Goal: Task Accomplishment & Management: Manage account settings

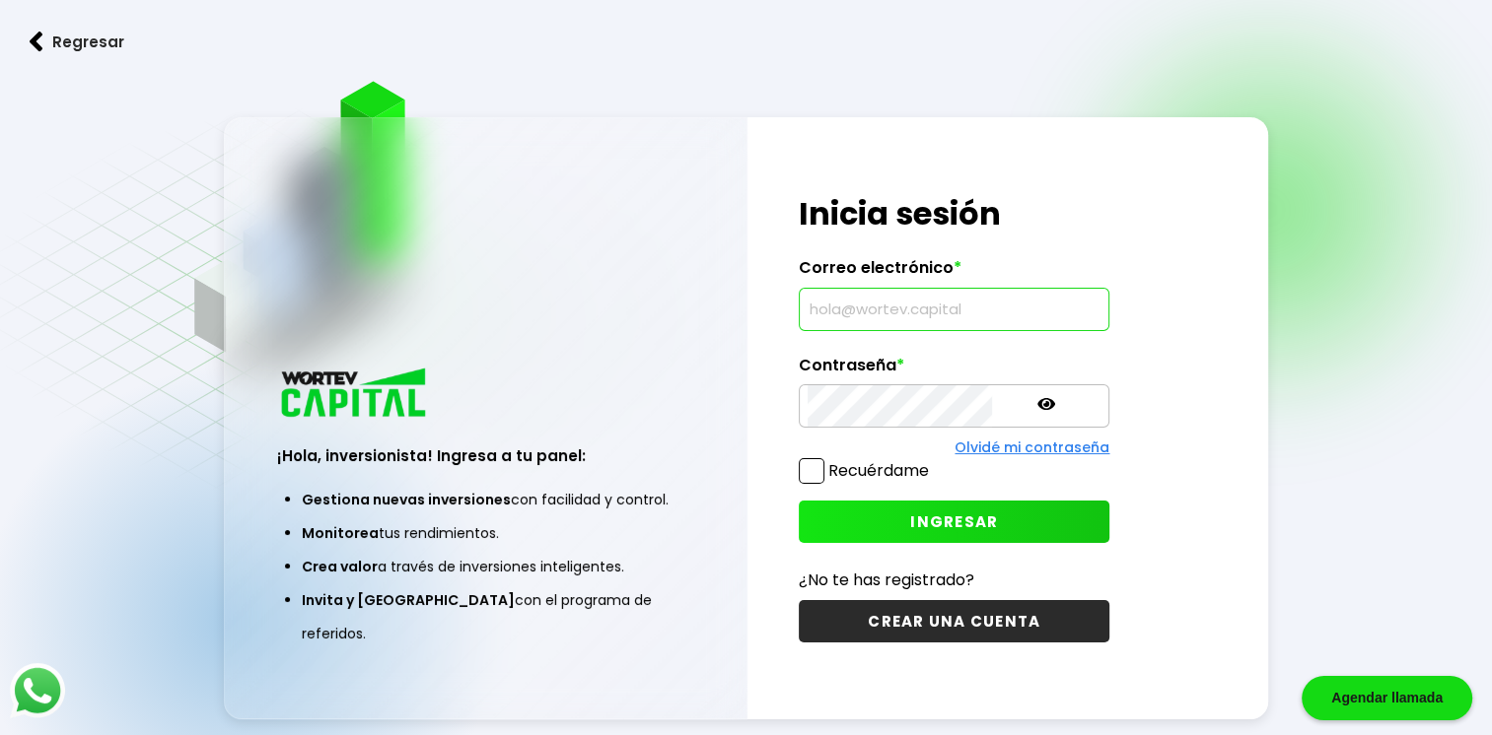
click at [943, 310] on input "text" at bounding box center [953, 309] width 293 height 41
type input "[EMAIL_ADDRESS][DOMAIN_NAME]"
click at [1037, 405] on icon at bounding box center [1046, 404] width 18 height 12
click at [811, 473] on span at bounding box center [812, 471] width 26 height 26
click at [933, 461] on input "Recuérdame" at bounding box center [933, 461] width 0 height 0
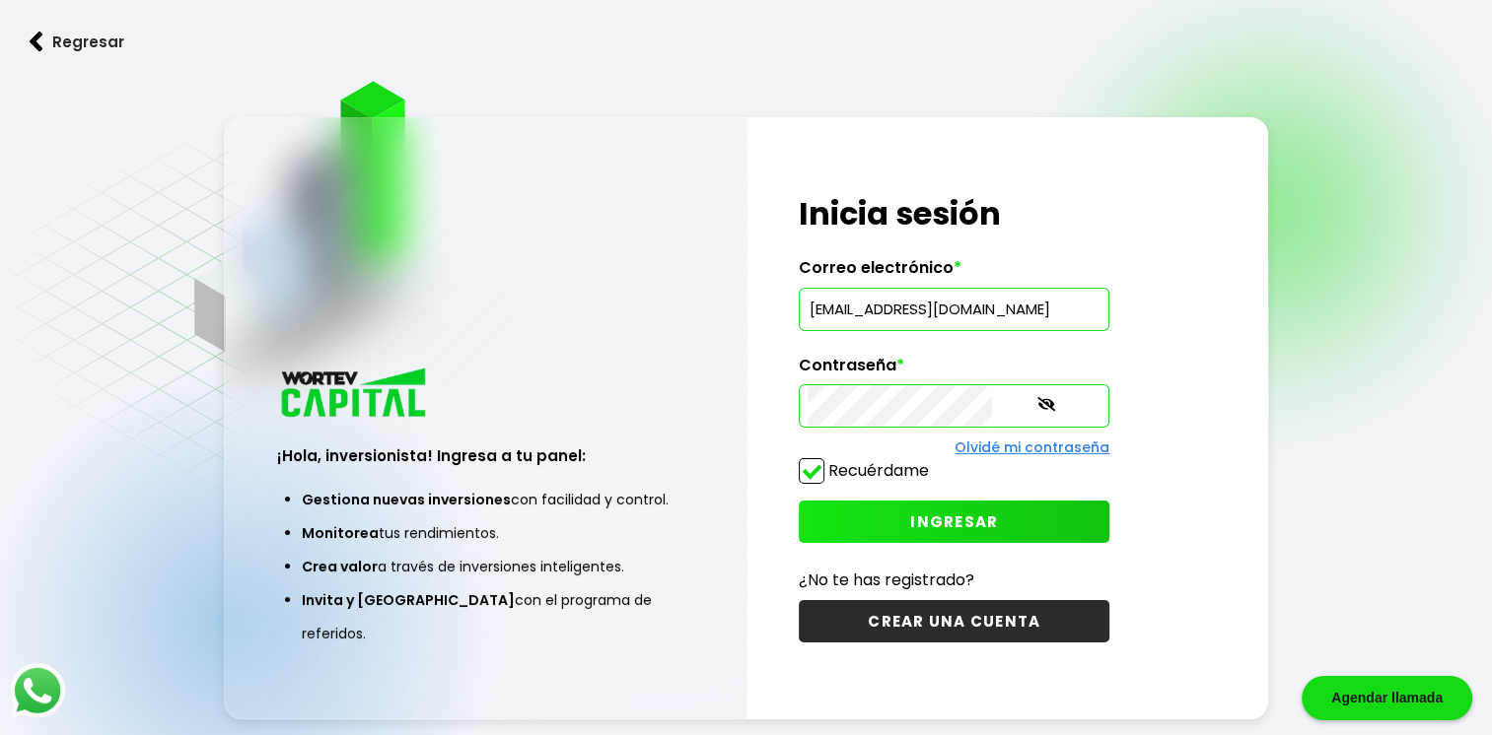
click at [939, 519] on span "INGRESAR" at bounding box center [954, 522] width 88 height 21
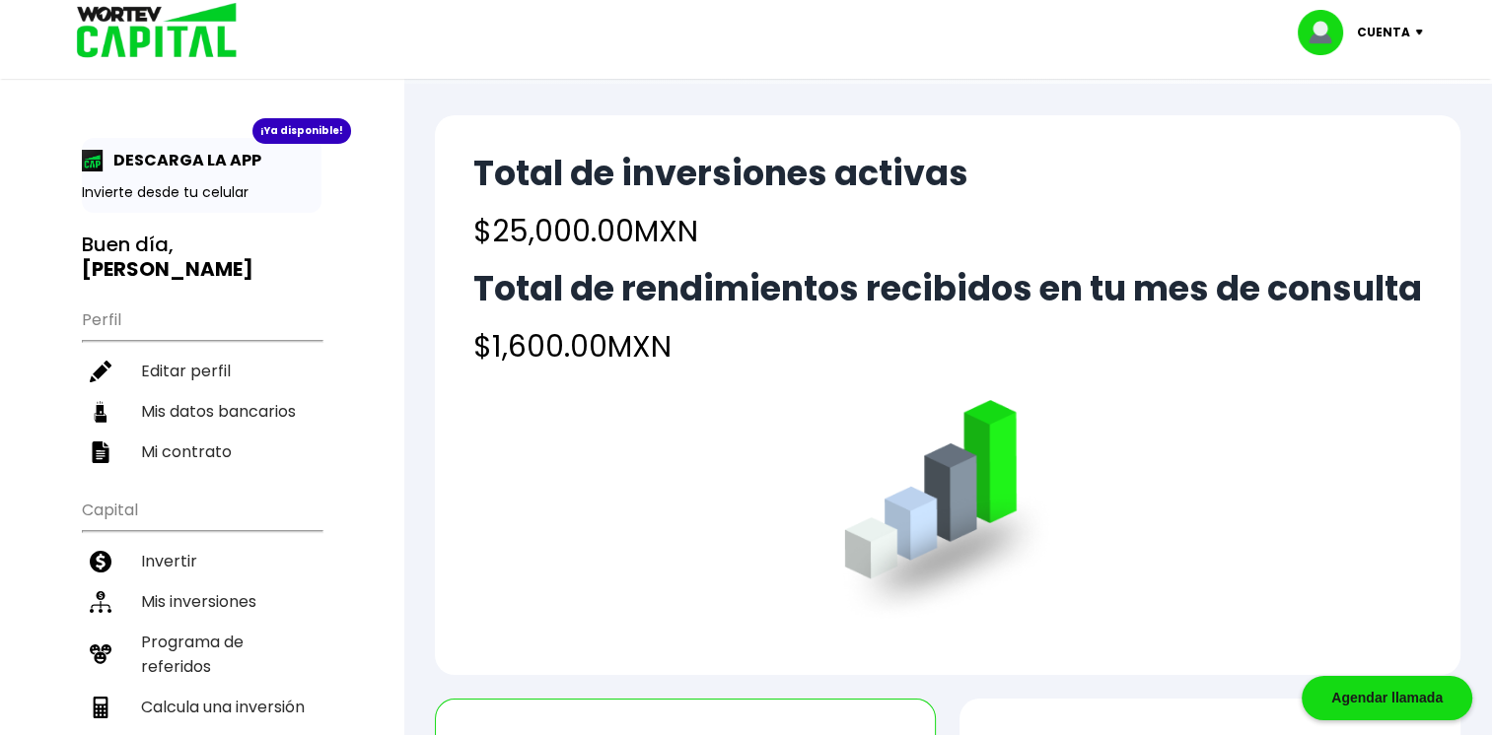
click at [136, 304] on ul "Perfil Editar perfil Mis datos bancarios Mi contrato" at bounding box center [202, 385] width 240 height 175
click at [99, 299] on ul "Perfil Editar perfil Mis datos bancarios Mi contrato" at bounding box center [202, 385] width 240 height 175
click at [103, 298] on ul "Perfil Editar perfil Mis datos bancarios Mi contrato" at bounding box center [202, 385] width 240 height 175
click at [193, 687] on li "Calcula una inversión" at bounding box center [202, 707] width 240 height 40
select select "1"
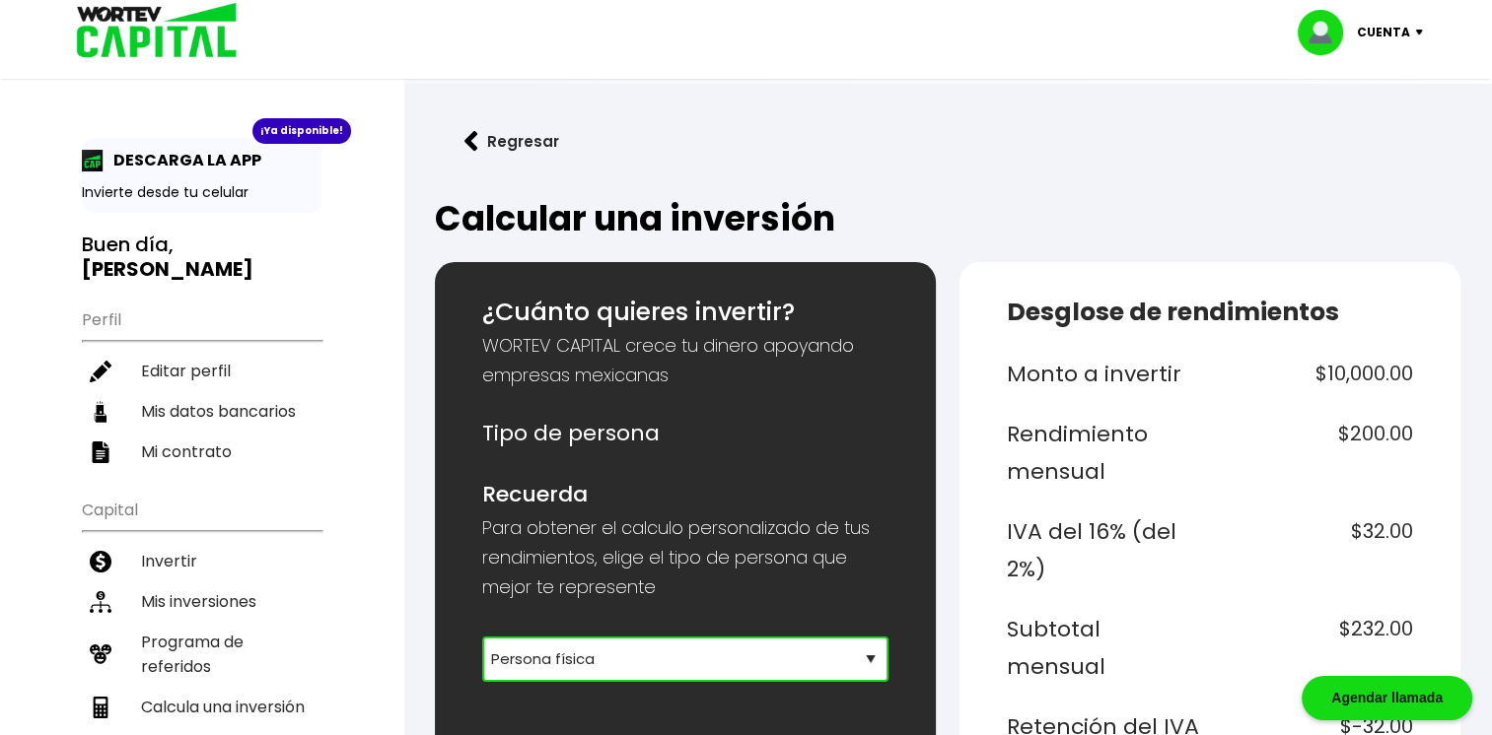
click at [619, 660] on select "Selecciona tu tipo de persona Persona Física que emite factura Persona física P…" at bounding box center [685, 659] width 406 height 45
click at [602, 658] on select "Selecciona tu tipo de persona Persona Física que emite factura Persona física P…" at bounding box center [685, 659] width 406 height 45
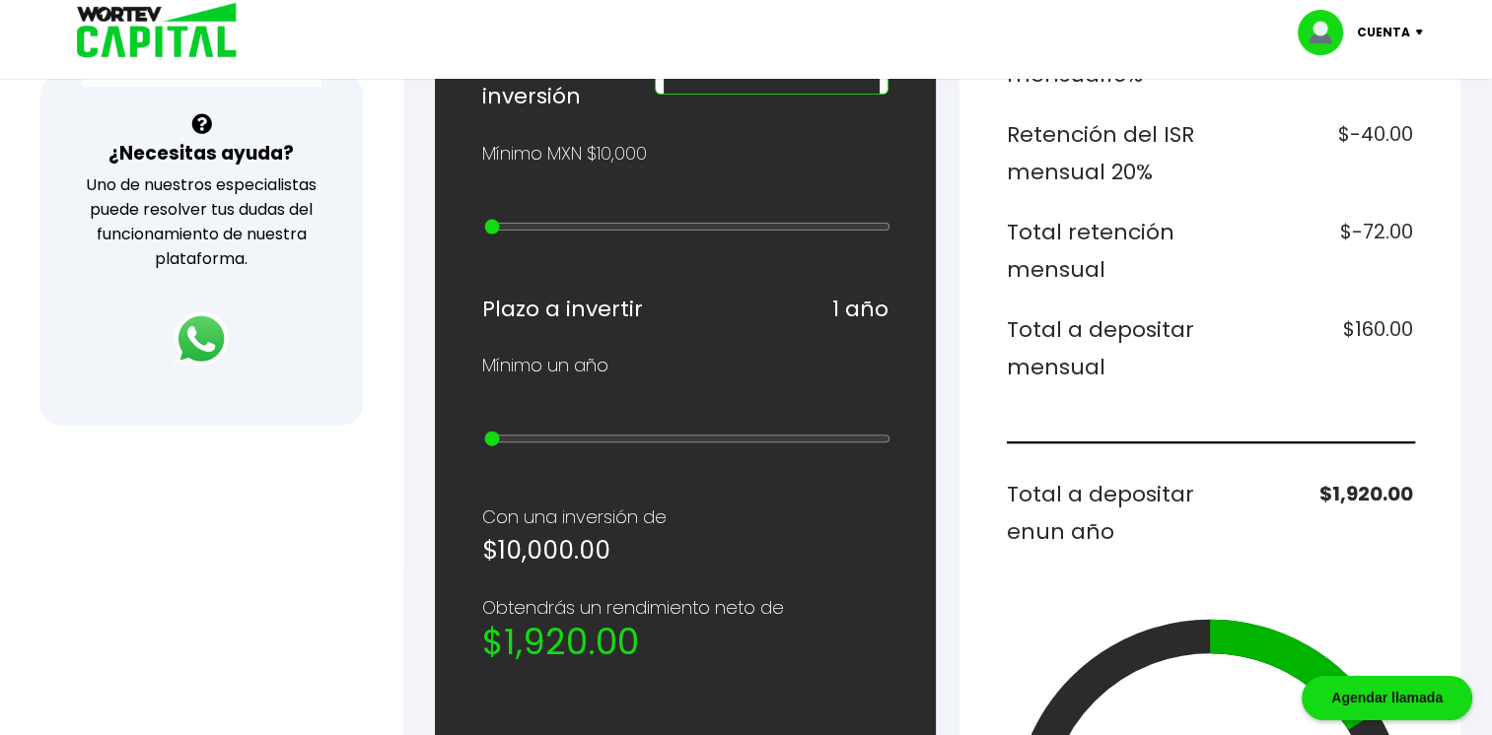
scroll to position [592, 0]
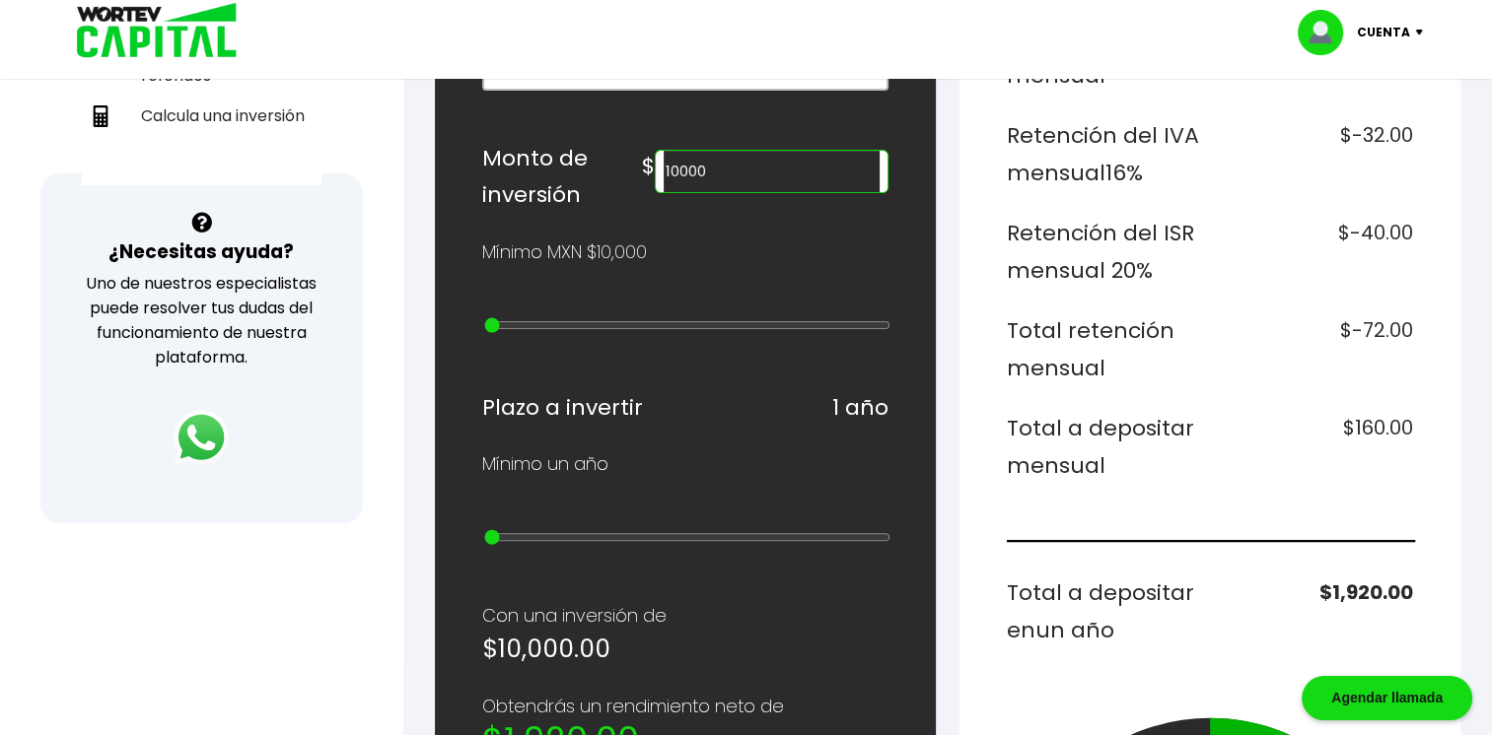
type input "20000"
type input "1"
type input "30000"
type input "2"
type input "40000"
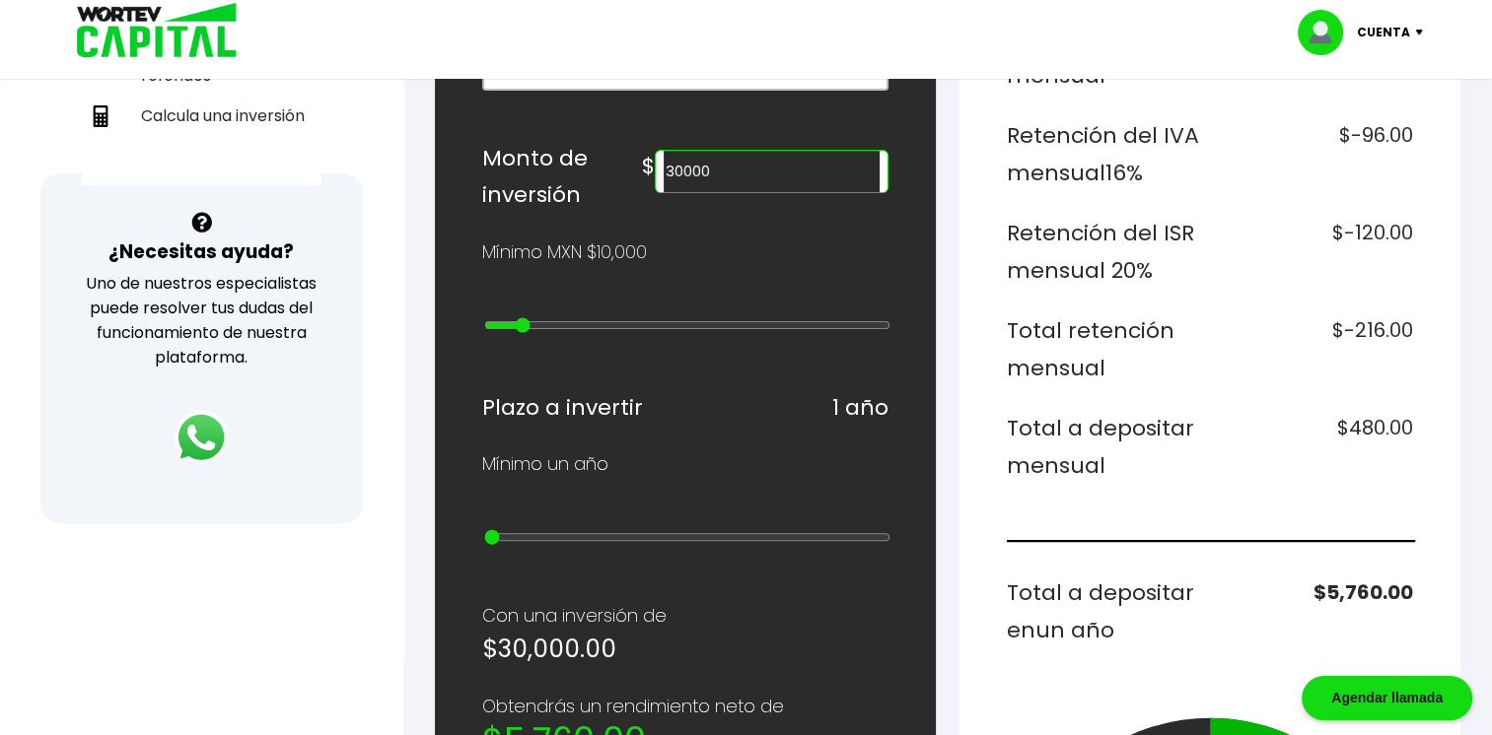
type input "3"
type input "50000"
type input "4"
type input "60000"
type input "5"
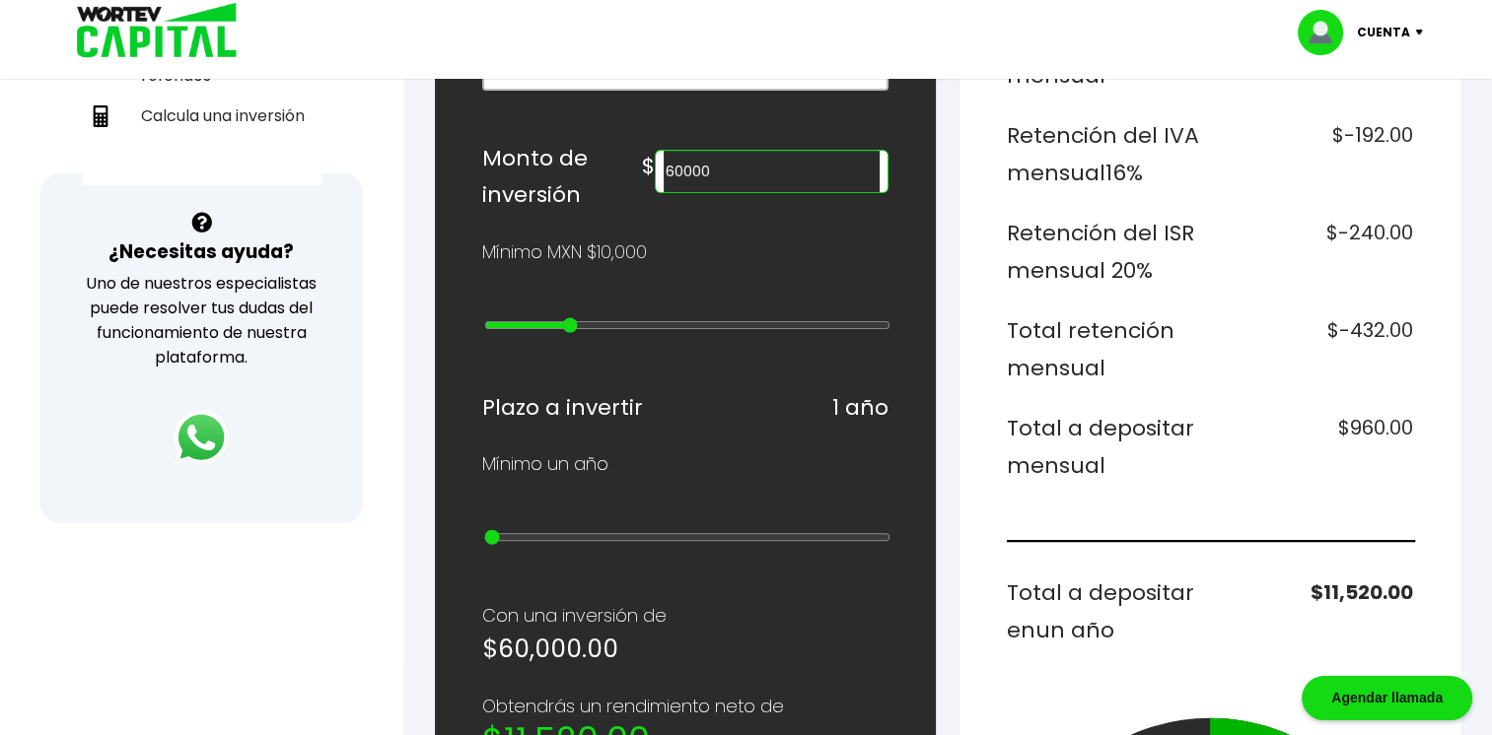
type input "70000"
type input "6"
type input "80000"
type input "7"
type input "90000"
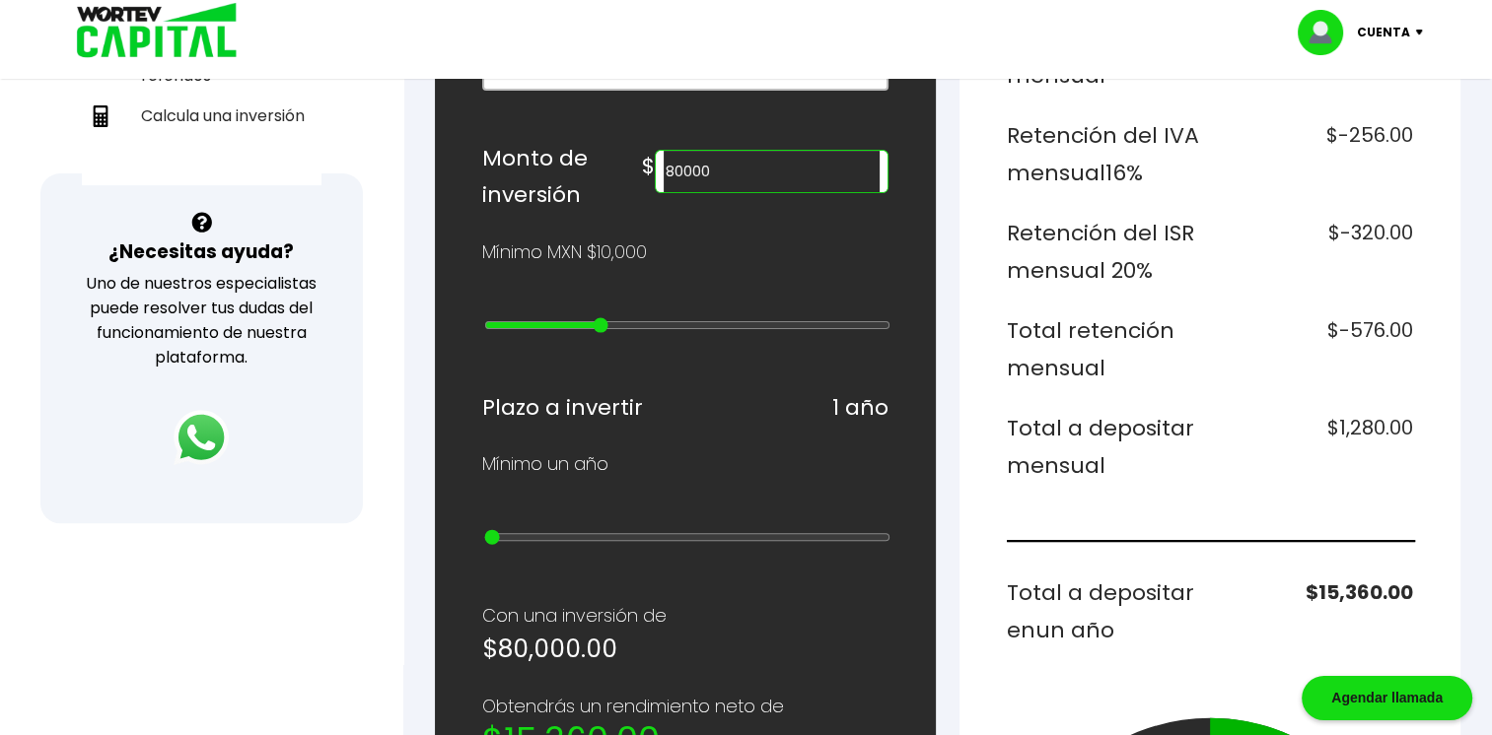
type input "8"
type input "100000"
type input "9"
type input "200000"
type input "10"
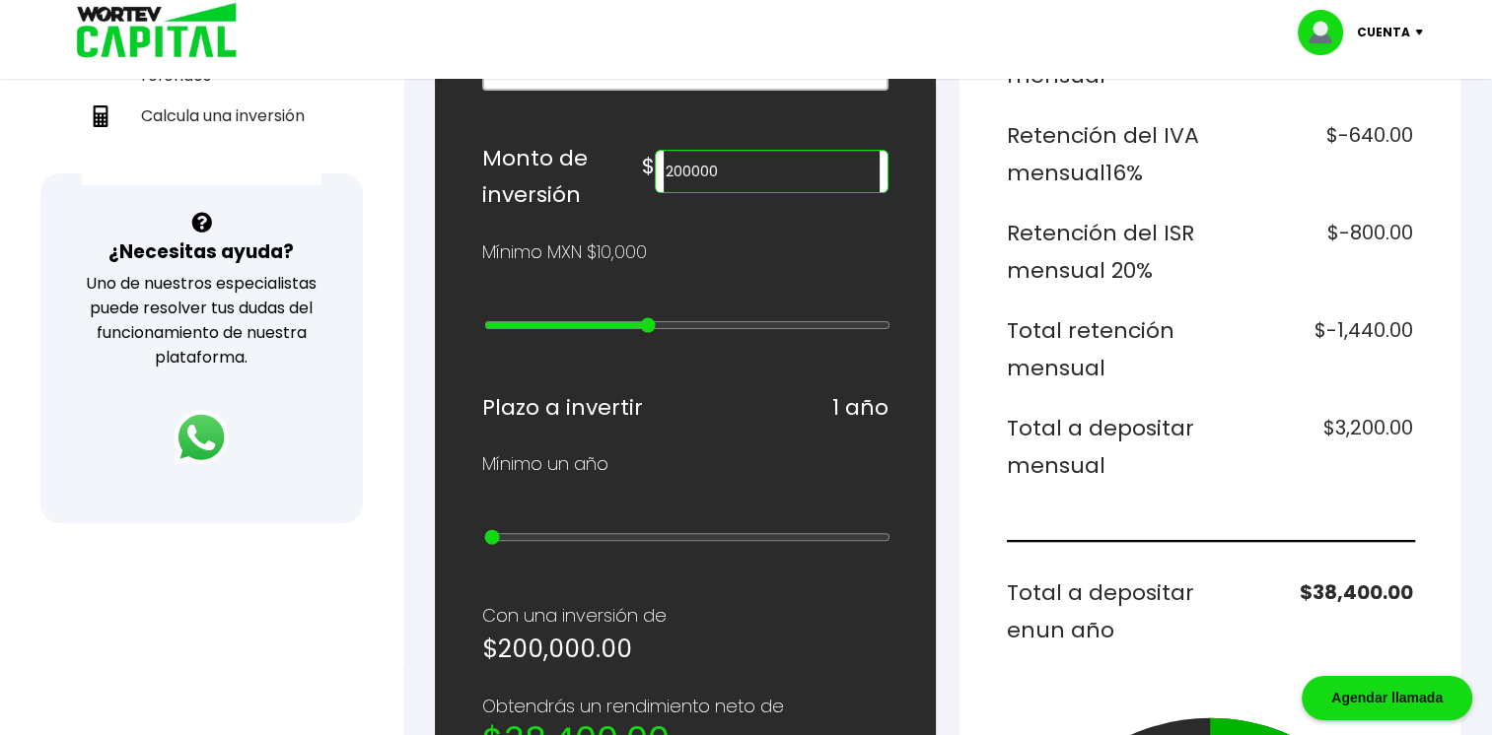
type input "100000"
drag, startPoint x: 492, startPoint y: 318, endPoint x: 631, endPoint y: 316, distance: 139.0
type input "9"
click at [631, 317] on input "range" at bounding box center [687, 325] width 406 height 16
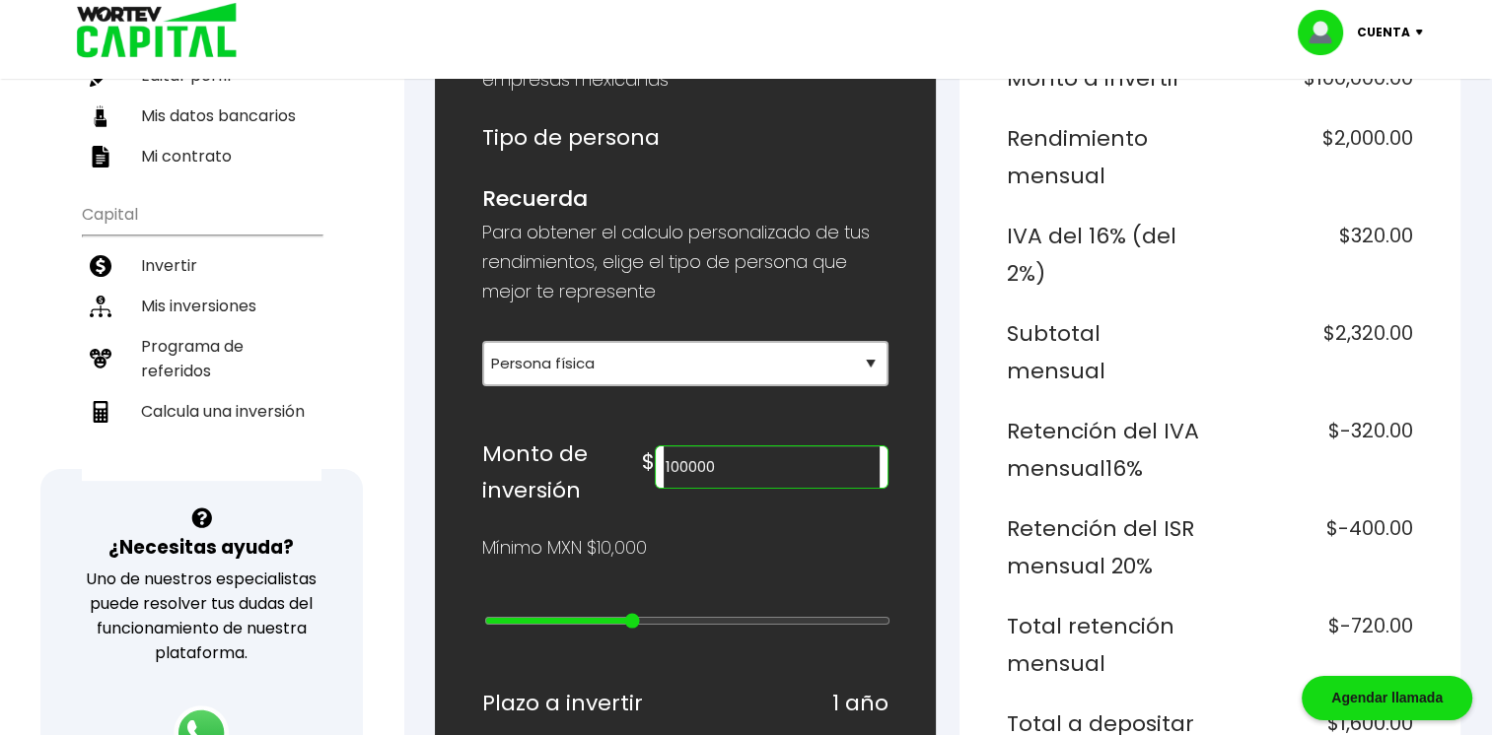
scroll to position [99, 0]
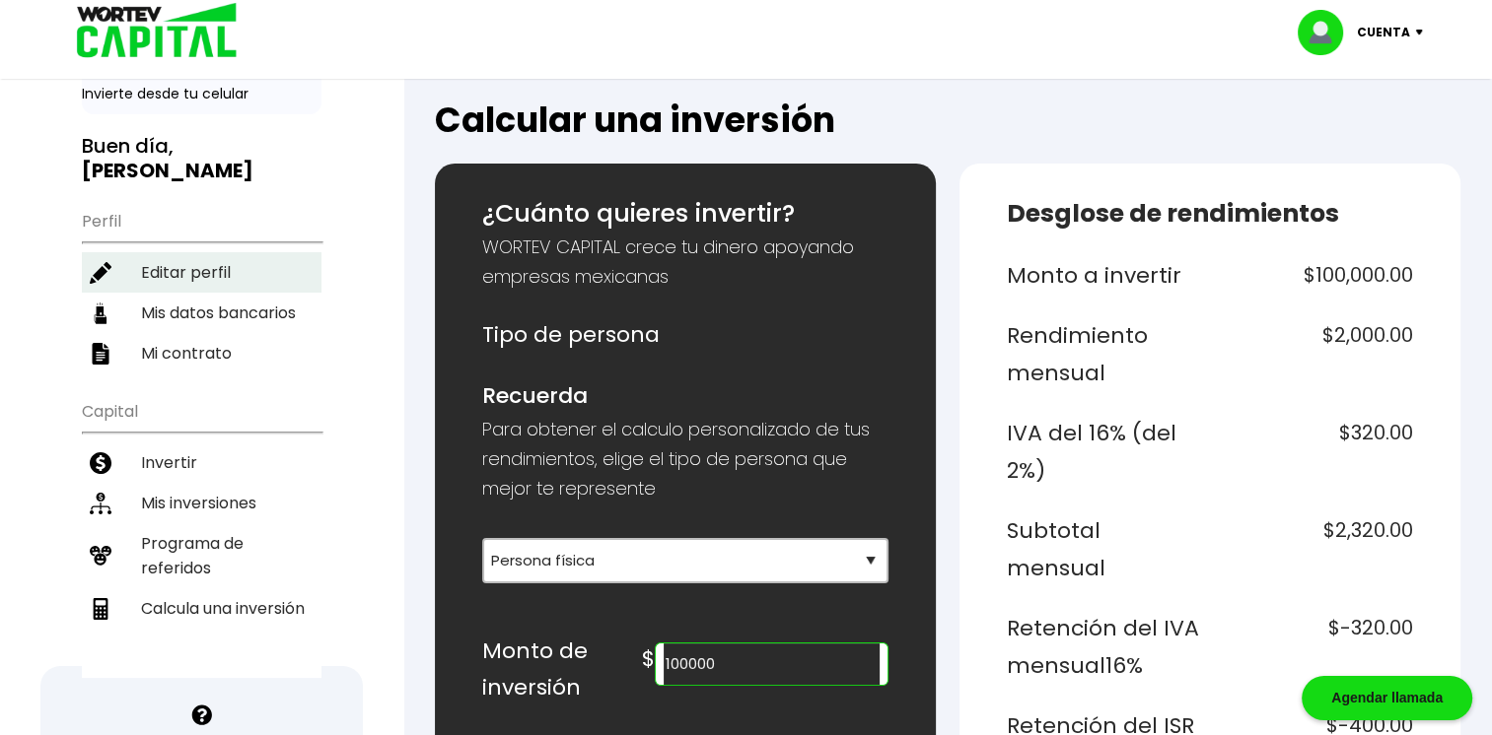
click at [104, 262] on img at bounding box center [101, 273] width 22 height 22
select select "Hombre"
select select "Licenciatura"
select select "[PERSON_NAME]"
select select "Santander"
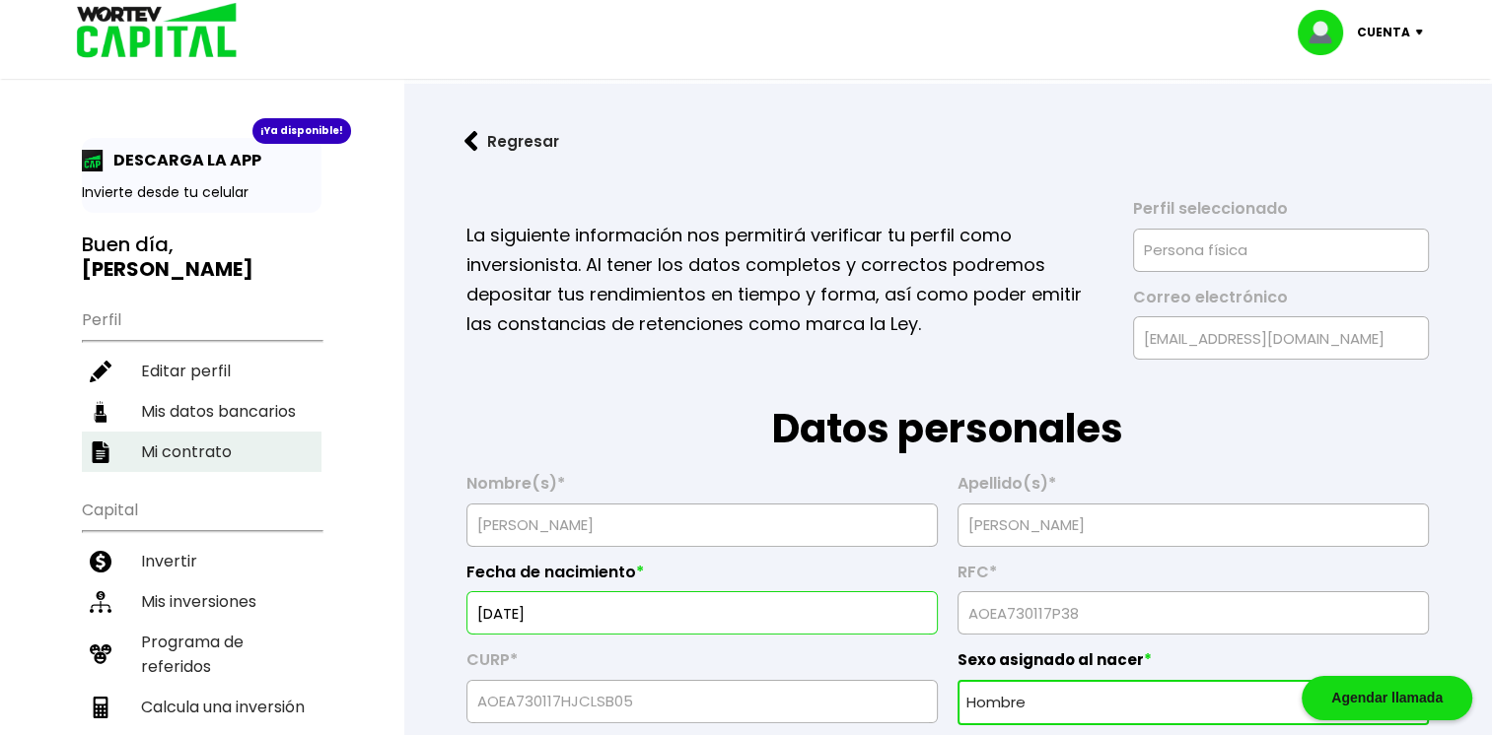
click at [103, 442] on img at bounding box center [101, 453] width 22 height 22
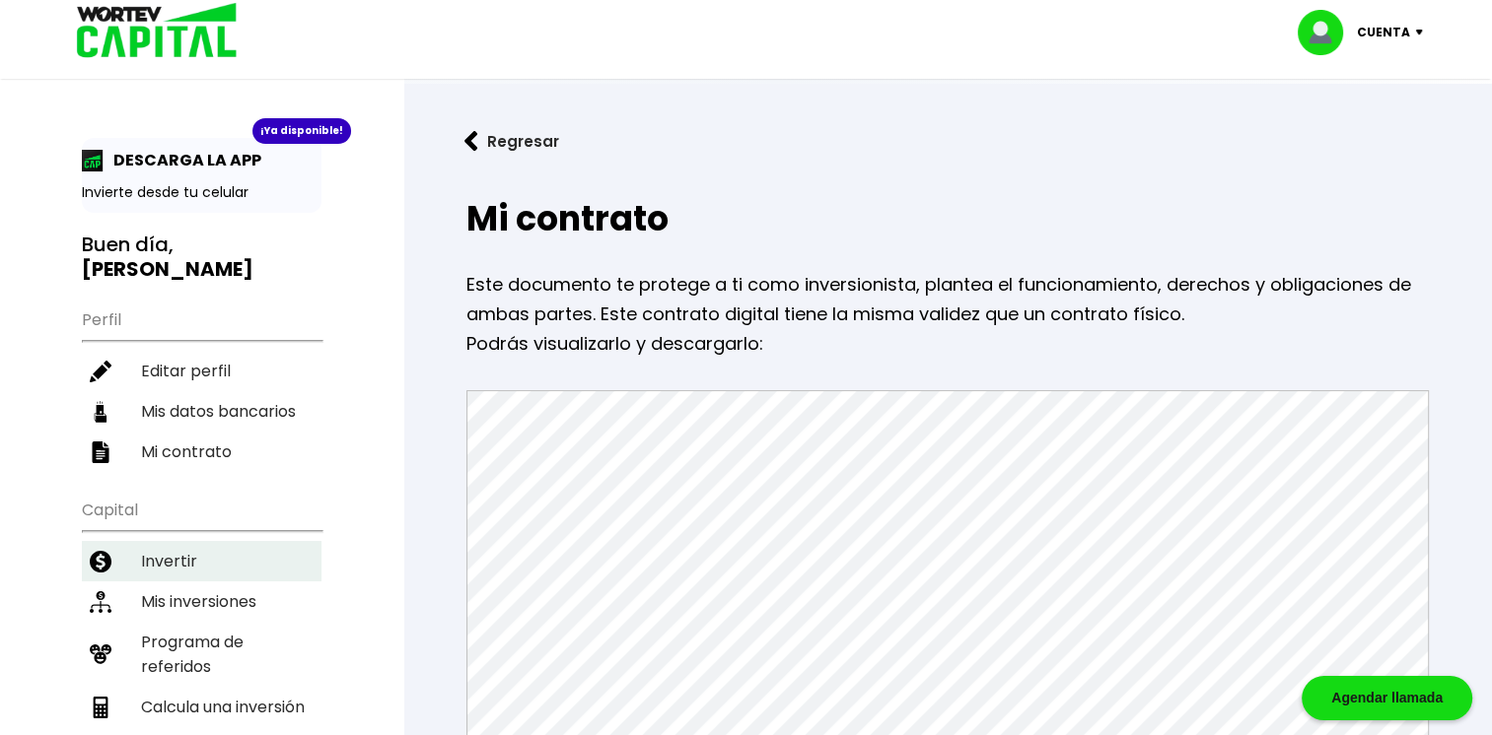
click at [172, 541] on li "Invertir" at bounding box center [202, 561] width 240 height 40
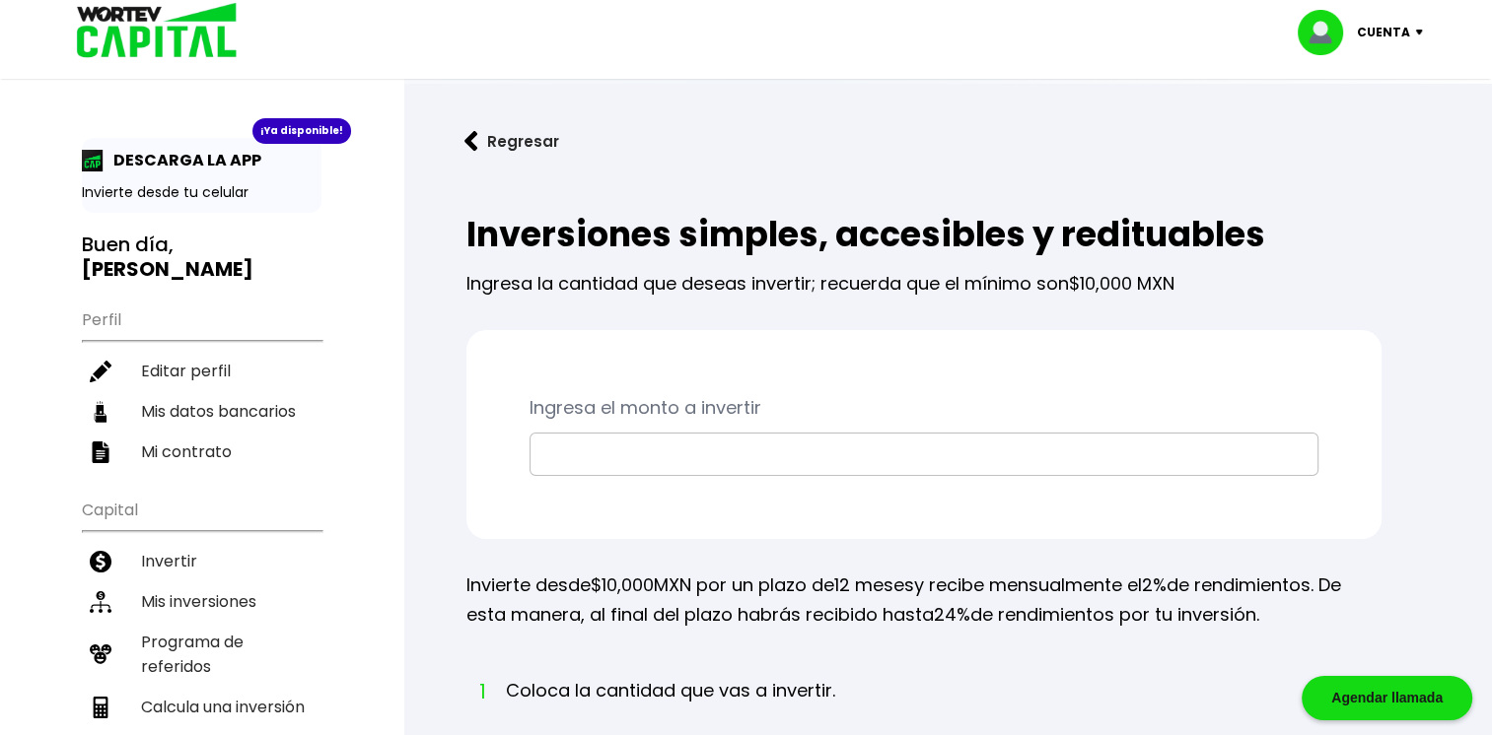
click at [1397, 33] on p "Cuenta" at bounding box center [1383, 33] width 53 height 30
click at [1369, 127] on li "Cerrar sesión" at bounding box center [1363, 131] width 158 height 40
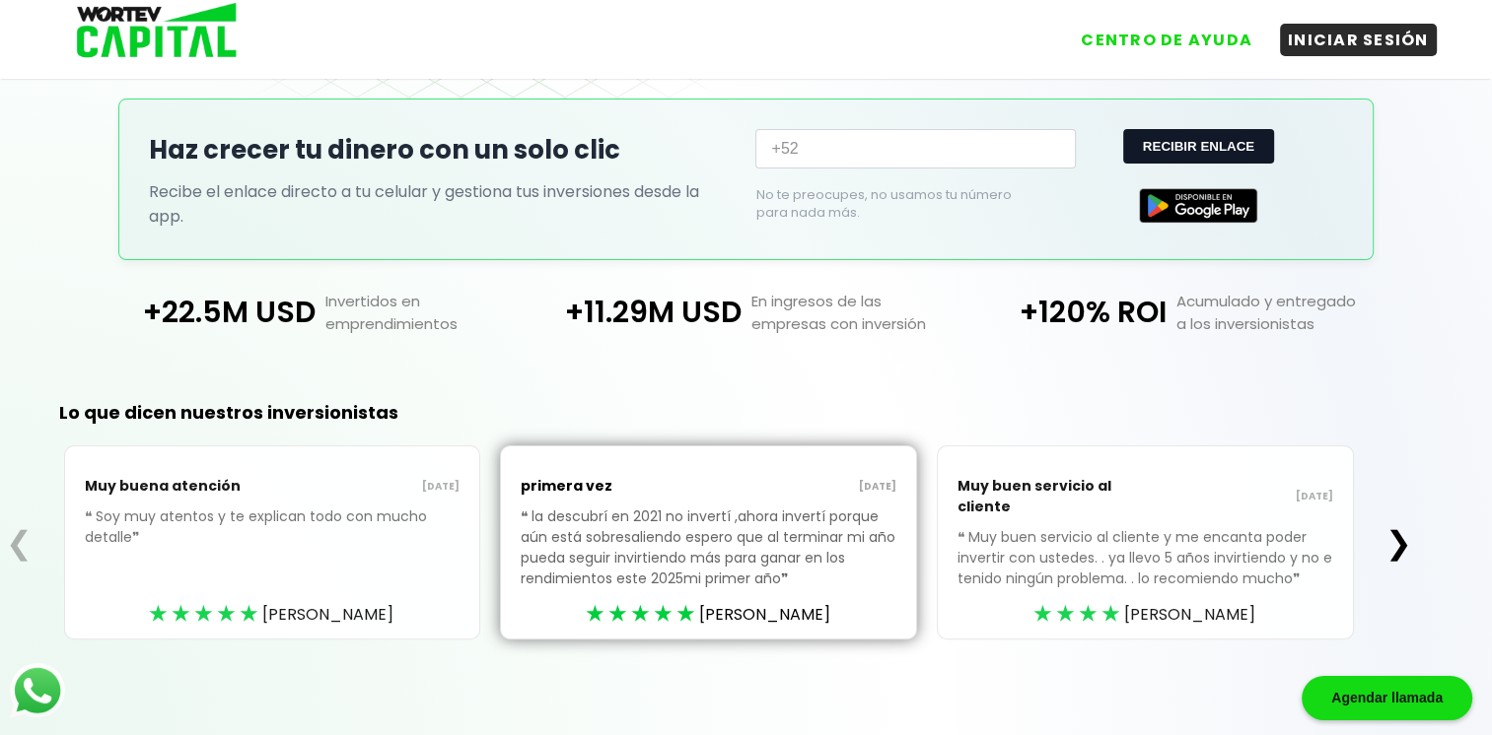
scroll to position [394, 0]
click at [1101, 557] on p "❝ Muy buen servicio al cliente y me encanta poder invertir con ustedes. . ya ll…" at bounding box center [1145, 573] width 376 height 92
click at [1401, 546] on button "❯" at bounding box center [1397, 543] width 38 height 39
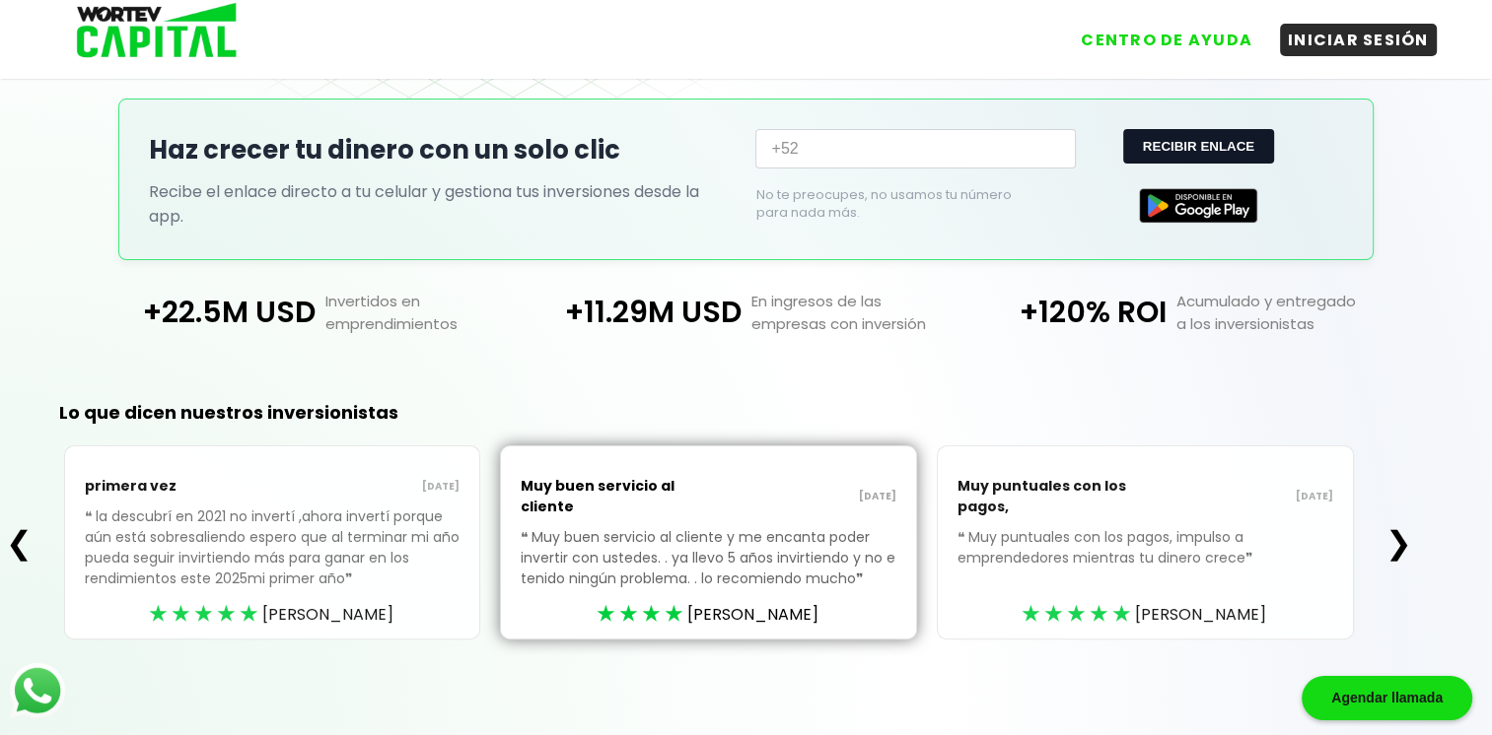
click at [1393, 546] on button "❯" at bounding box center [1397, 543] width 38 height 39
